Goal: Check status: Check status

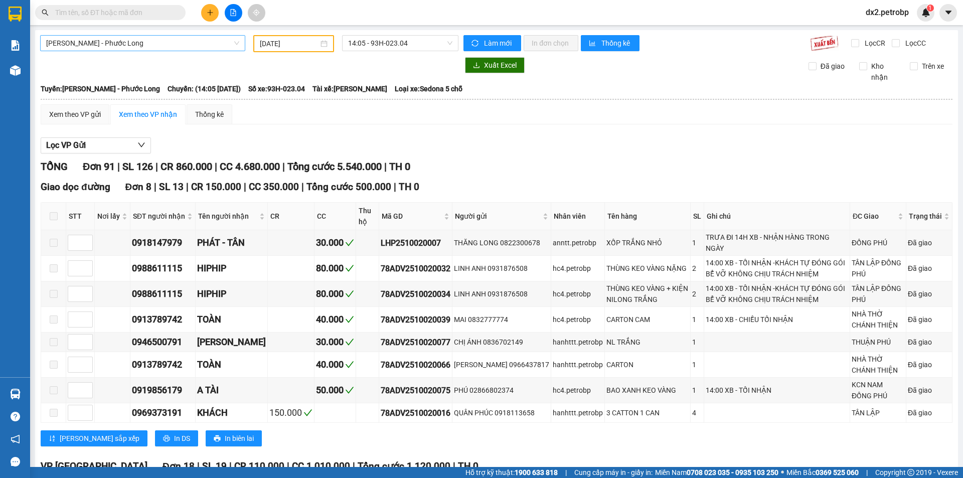
click at [237, 40] on span "[PERSON_NAME] - Phước Long" at bounding box center [142, 43] width 193 height 15
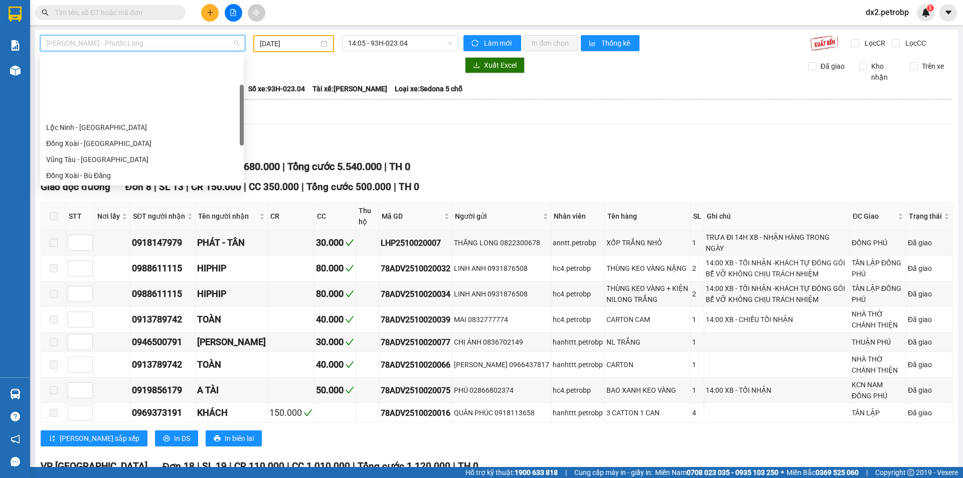
scroll to position [80, 0]
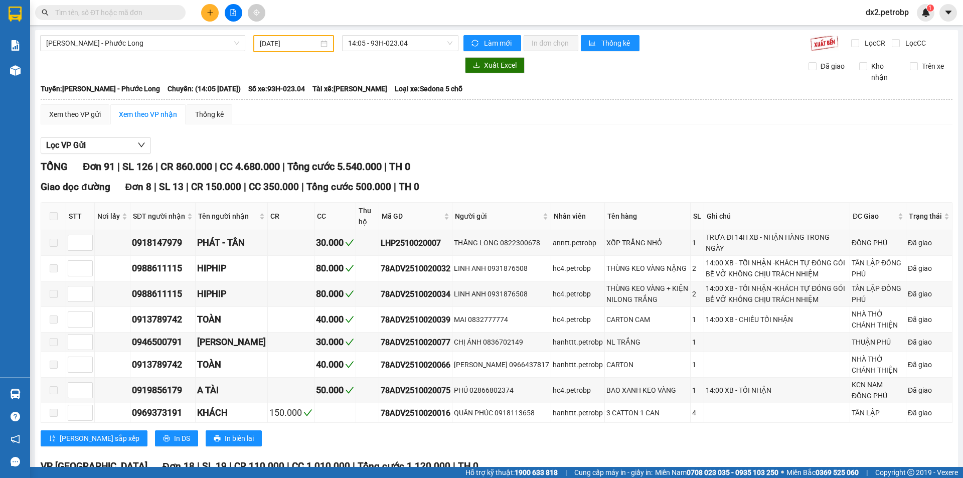
click at [326, 42] on div "[DATE]" at bounding box center [293, 43] width 81 height 17
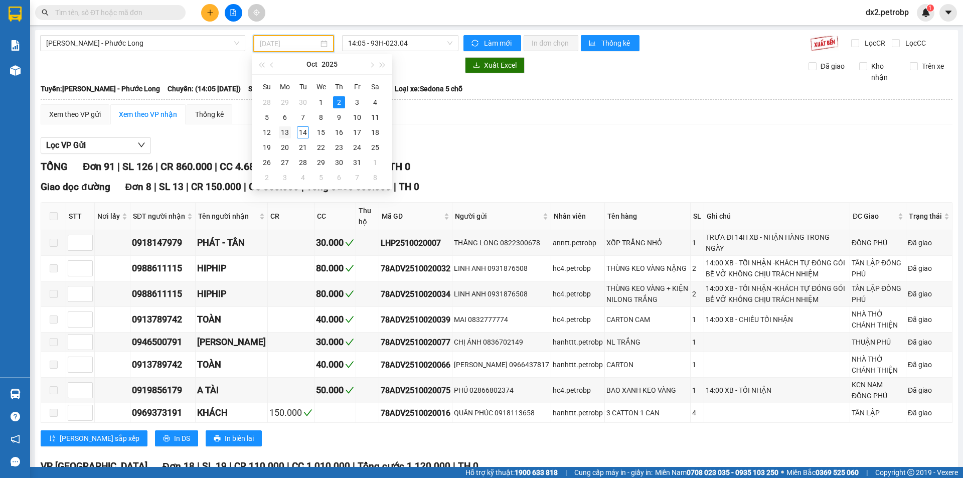
click at [285, 133] on div "13" at bounding box center [285, 132] width 12 height 12
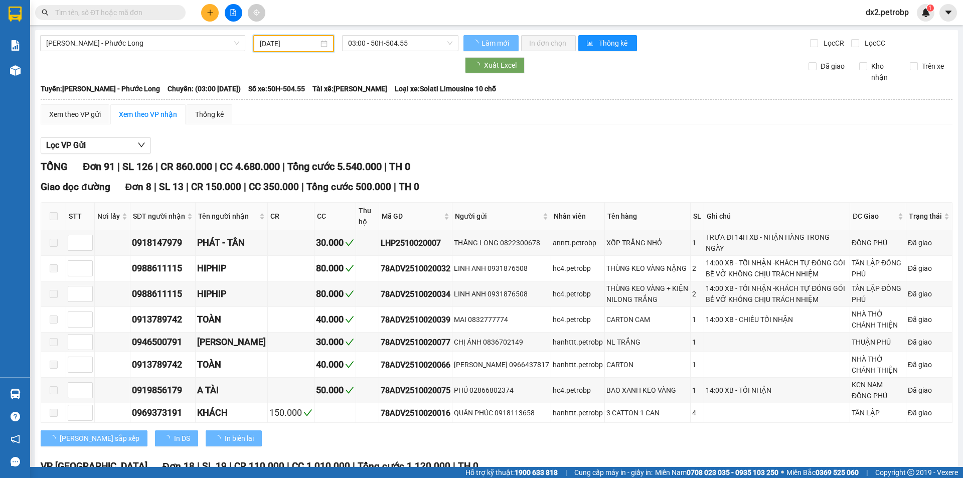
type input "[DATE]"
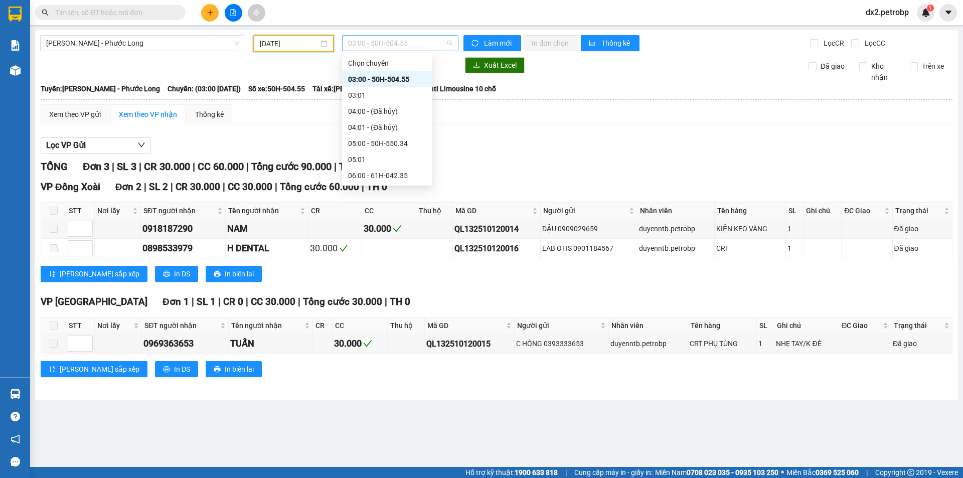
click at [449, 42] on span "03:00 - 50H-504.55" at bounding box center [400, 43] width 104 height 15
click at [381, 145] on div "14:05 - 50H-363.26" at bounding box center [387, 145] width 78 height 11
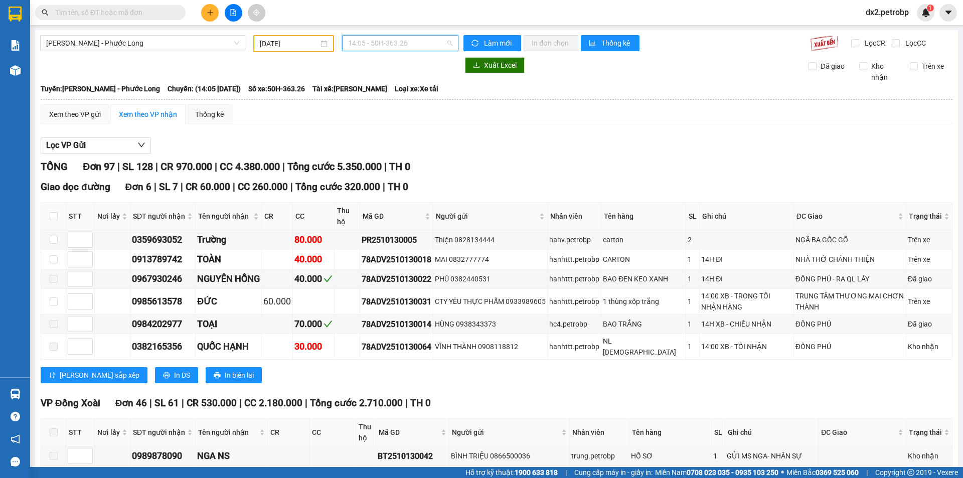
click at [449, 42] on span "14:05 - 50H-363.26" at bounding box center [400, 43] width 104 height 15
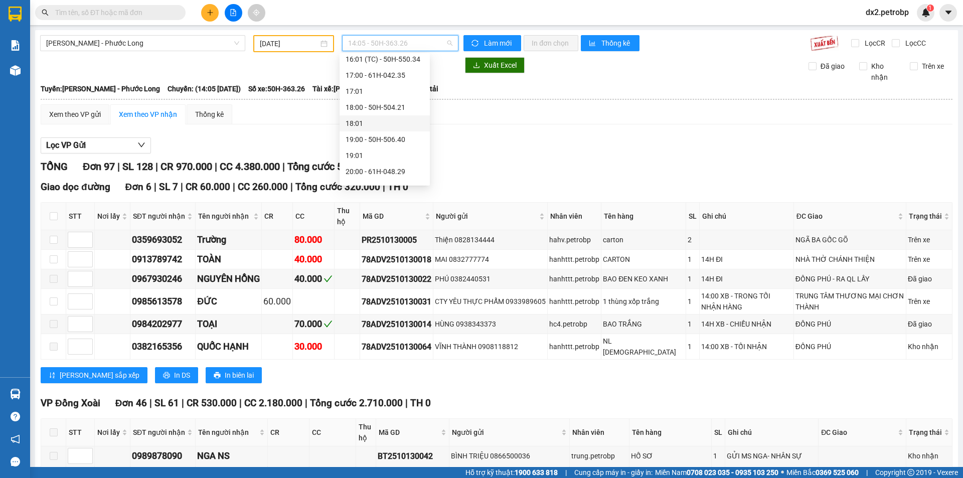
scroll to position [594, 0]
click at [389, 138] on div "21:05 - 93H-020.96" at bounding box center [385, 143] width 78 height 11
